Goal: Task Accomplishment & Management: Use online tool/utility

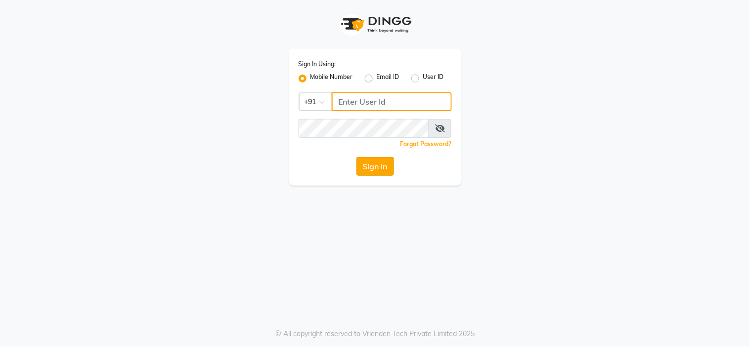
type input "8669167829"
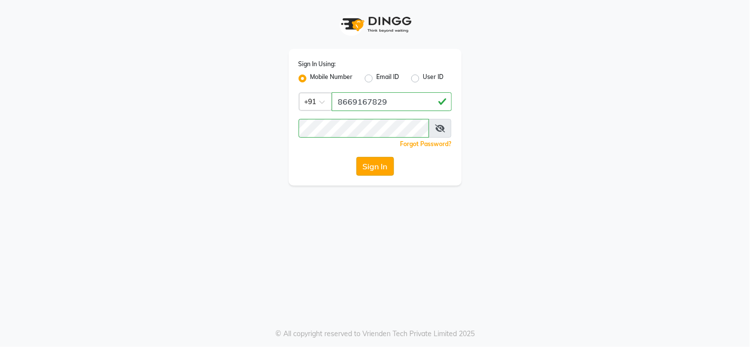
click at [382, 167] on button "Sign In" at bounding box center [375, 166] width 38 height 19
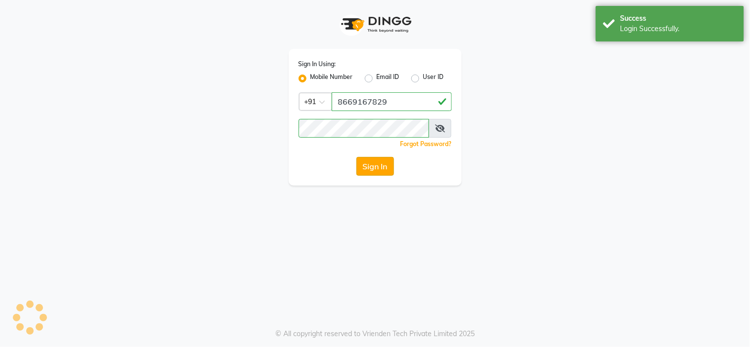
click at [382, 167] on button "Sign In" at bounding box center [375, 166] width 38 height 19
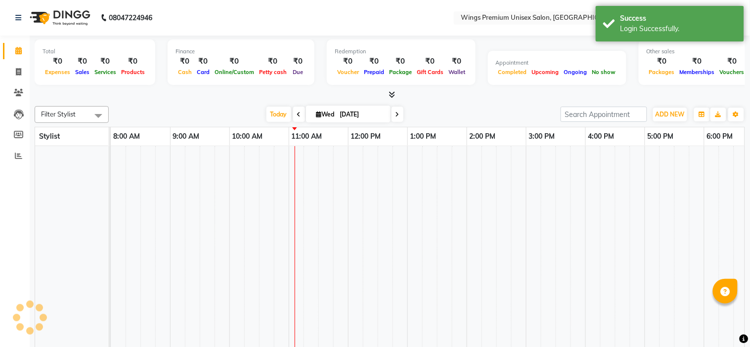
click at [646, 154] on tr at bounding box center [467, 265] width 712 height 239
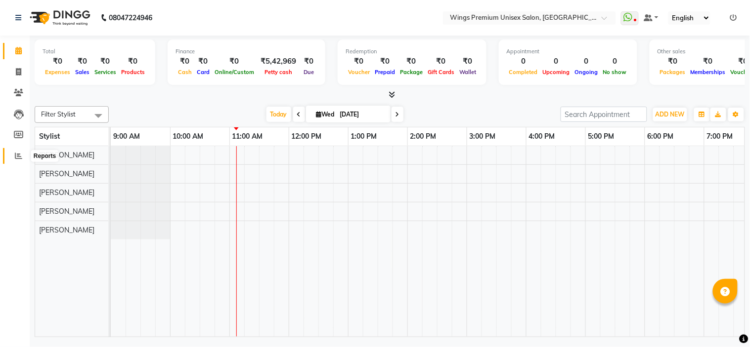
click at [21, 156] on icon at bounding box center [18, 155] width 7 height 7
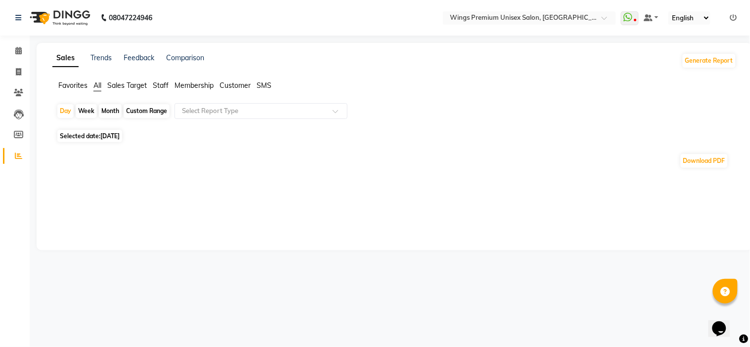
click at [112, 109] on div "Month" at bounding box center [110, 111] width 23 height 14
select select "9"
select select "2025"
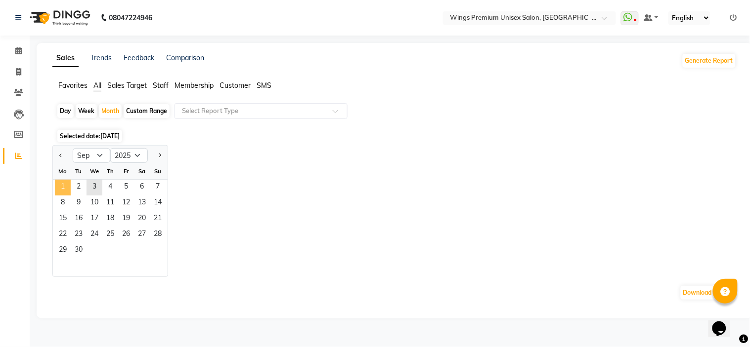
click at [60, 191] on span "1" at bounding box center [63, 188] width 16 height 16
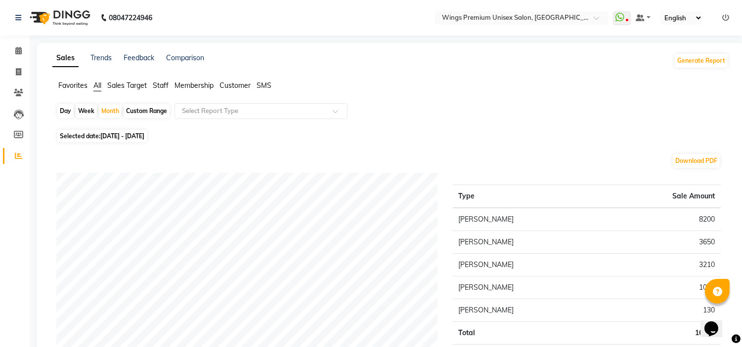
click at [62, 113] on div "Day" at bounding box center [65, 111] width 16 height 14
select select "9"
select select "2025"
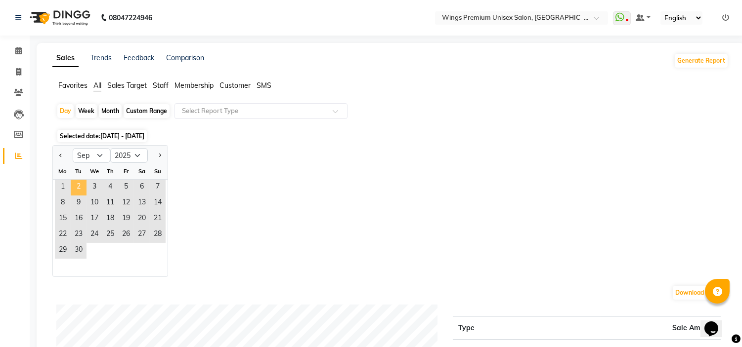
click at [75, 182] on span "2" at bounding box center [79, 188] width 16 height 16
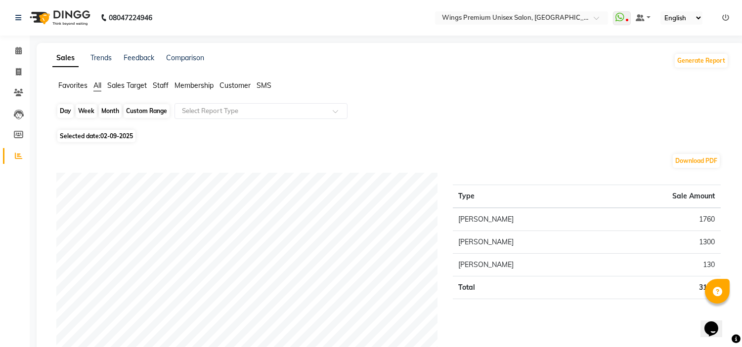
click at [65, 108] on div "Day" at bounding box center [65, 111] width 16 height 14
select select "9"
select select "2025"
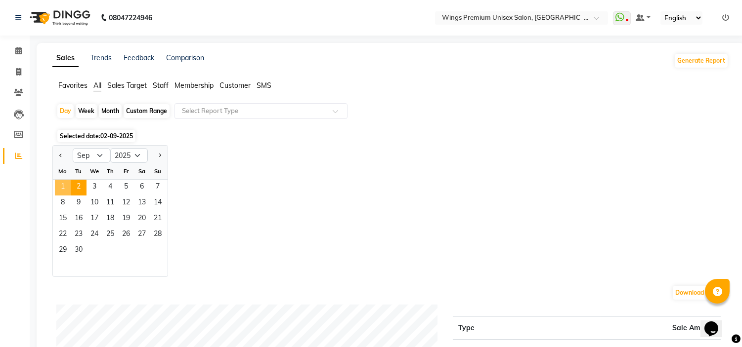
click at [64, 183] on span "1" at bounding box center [63, 188] width 16 height 16
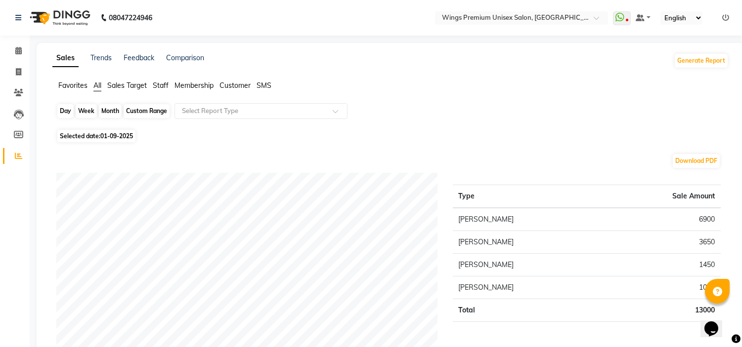
click at [65, 112] on div "Day" at bounding box center [65, 111] width 16 height 14
select select "9"
select select "2025"
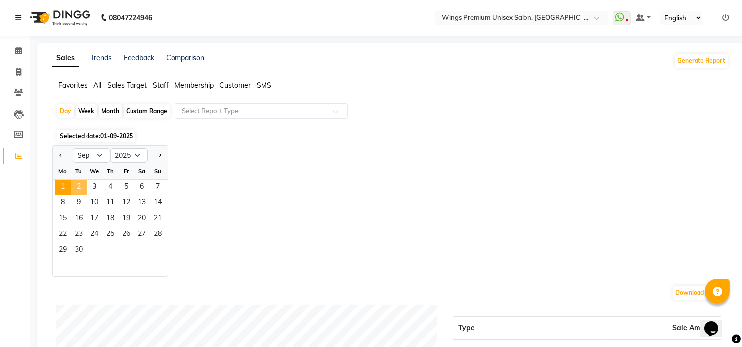
click at [81, 186] on span "2" at bounding box center [79, 188] width 16 height 16
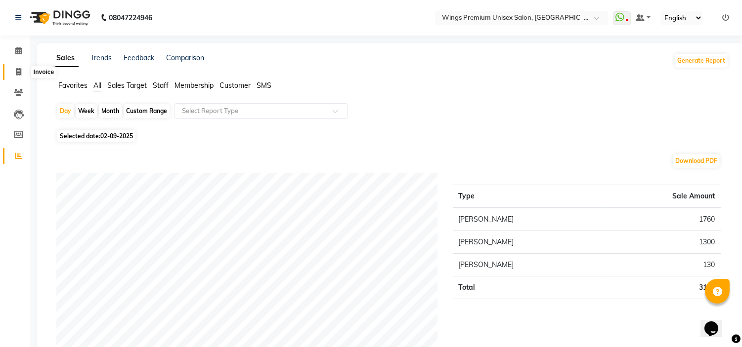
click at [19, 75] on icon at bounding box center [18, 71] width 5 height 7
select select "service"
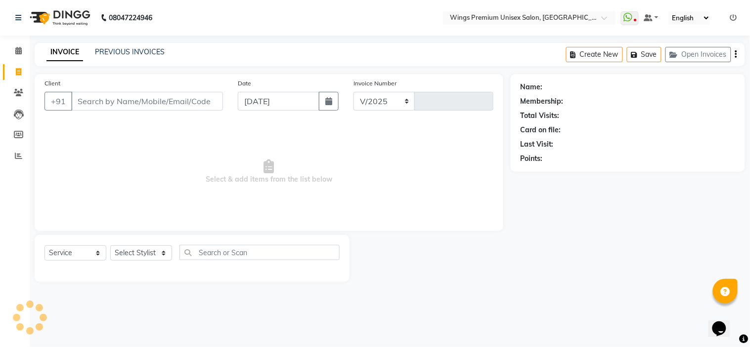
select select "674"
type input "1237"
click at [507, 298] on div "08047224946 Select Location × Wings Premium Unisex Salon, Kharadi WhatsApp Stat…" at bounding box center [375, 173] width 750 height 347
click at [214, 21] on nav "08047224946 Select Location × Wings Premium Unisex Salon, Kharadi WhatsApp Stat…" at bounding box center [375, 18] width 750 height 36
click at [11, 231] on div "Calendar Invoice Clients Leads Members Reports Completed InProgress Upcoming Dr…" at bounding box center [66, 180] width 133 height 304
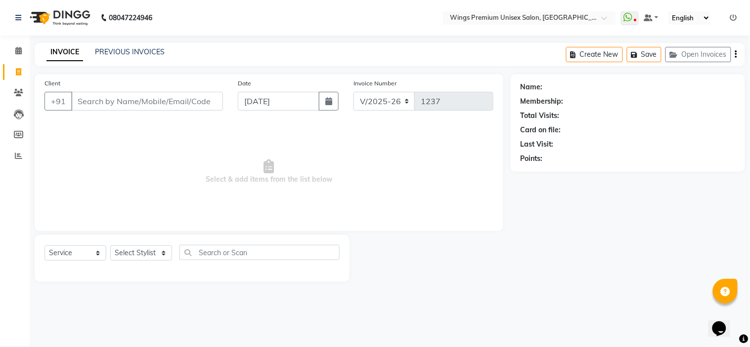
click at [11, 231] on div "Calendar Invoice Clients Leads Members Reports Completed InProgress Upcoming Dr…" at bounding box center [66, 180] width 133 height 304
